Goal: Find specific page/section: Find specific page/section

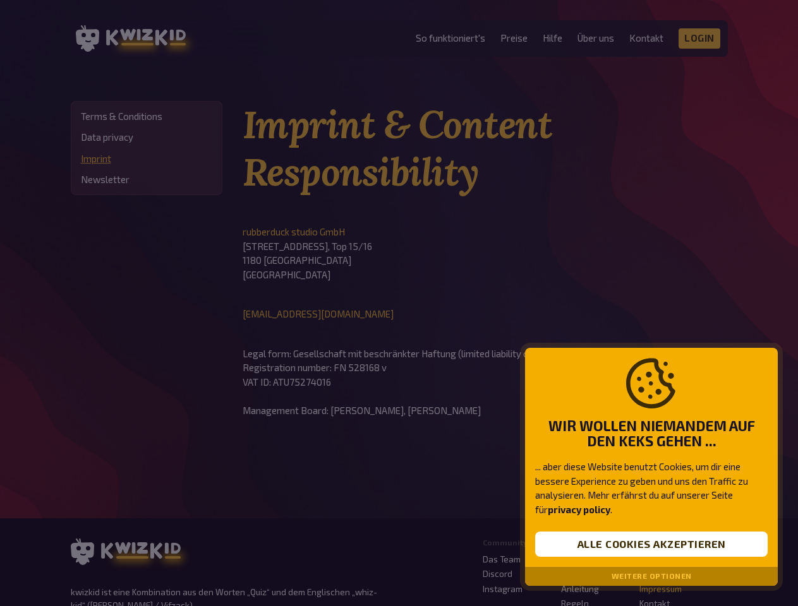
click at [399, 303] on div at bounding box center [399, 303] width 798 height 606
click at [651, 545] on button "Alle Cookies akzeptieren" at bounding box center [651, 544] width 232 height 25
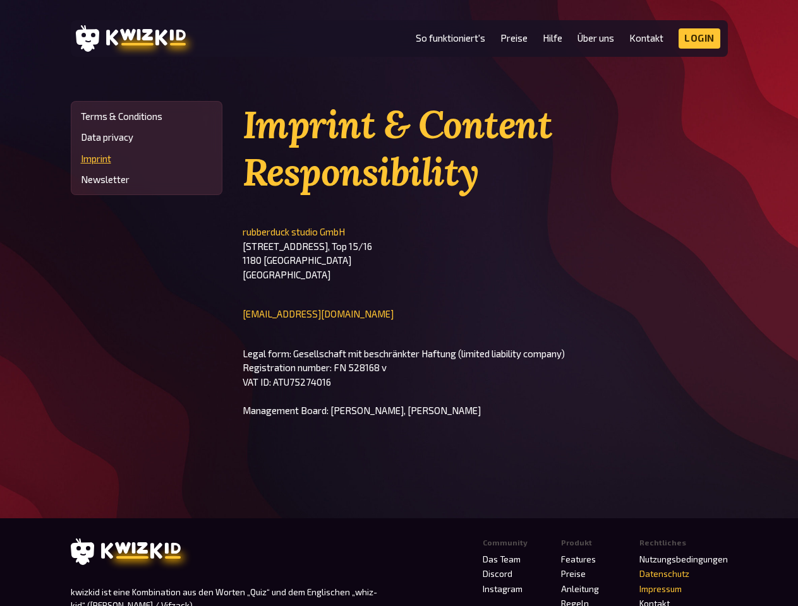
click at [651, 577] on link "Datenschutz" at bounding box center [664, 574] width 50 height 10
